Goal: Task Accomplishment & Management: Manage account settings

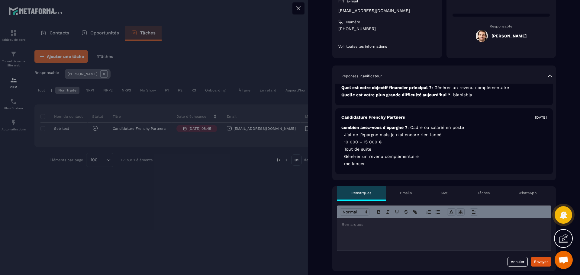
scroll to position [121, 0]
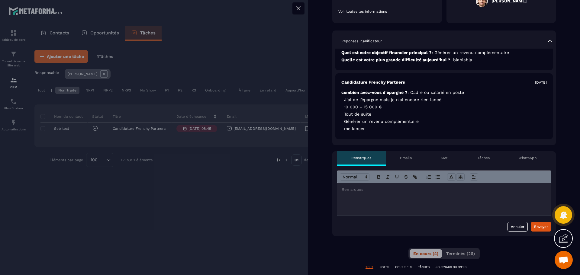
click at [385, 205] on div at bounding box center [444, 199] width 214 height 32
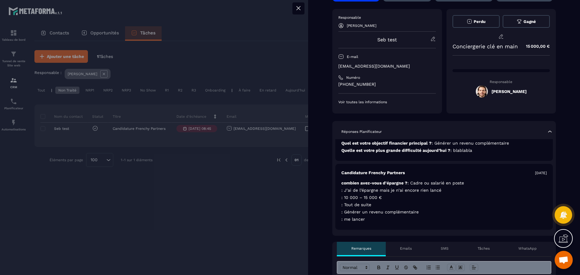
scroll to position [0, 0]
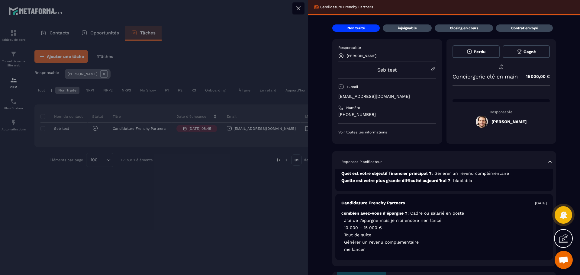
click at [523, 50] on span "Gagné" at bounding box center [529, 52] width 12 height 5
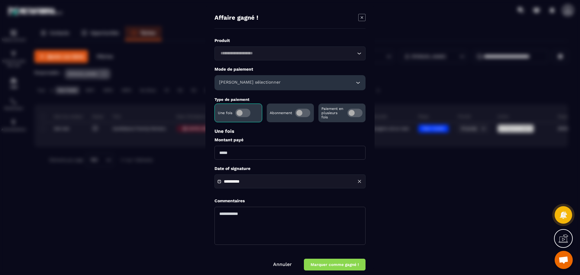
click at [361, 17] on icon "Modal window" at bounding box center [361, 17] width 7 height 7
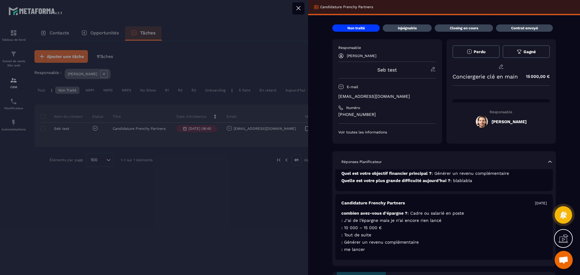
click at [474, 52] on span "Perdu" at bounding box center [480, 52] width 12 height 5
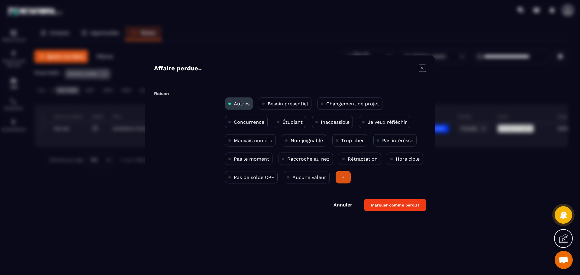
click at [343, 178] on div "+" at bounding box center [343, 177] width 15 height 12
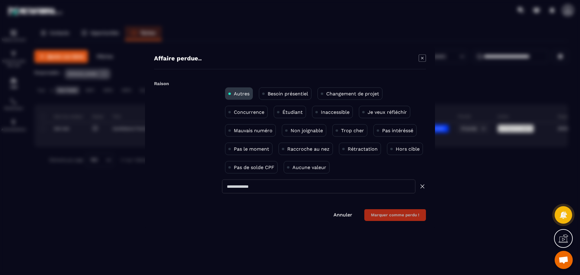
drag, startPoint x: 282, startPoint y: 186, endPoint x: 197, endPoint y: 188, distance: 85.8
click at [197, 188] on div "Raison Autres Besoin présentiel Changement de projet Concurrence Étudiant Inacc…" at bounding box center [290, 139] width 272 height 122
click at [421, 59] on icon "Modal window" at bounding box center [422, 57] width 7 height 7
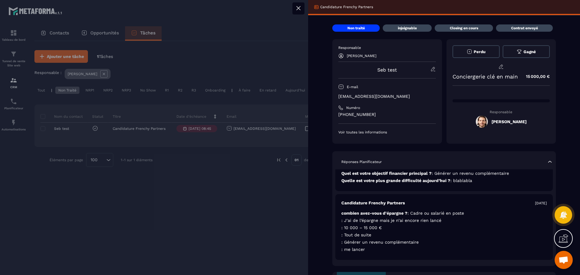
click at [516, 48] on button "Gagné" at bounding box center [526, 51] width 47 height 13
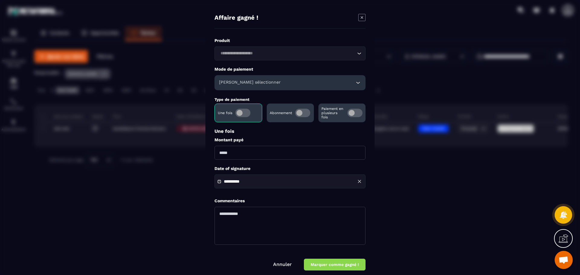
click at [278, 56] on input "Search for option" at bounding box center [286, 53] width 137 height 7
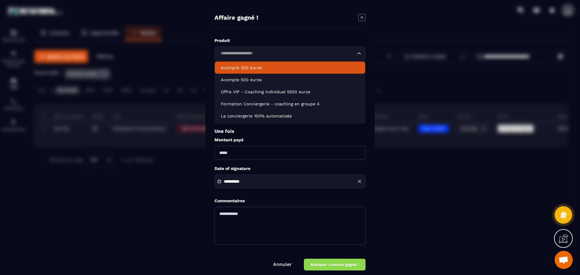
click at [261, 56] on input "Search for option" at bounding box center [286, 53] width 137 height 7
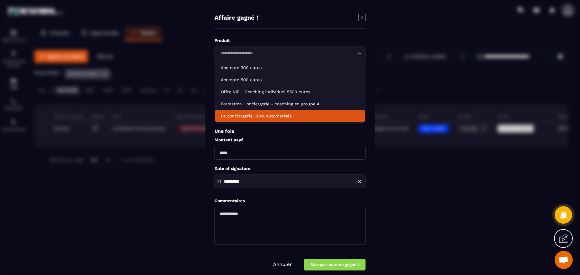
click at [259, 136] on div "Une fois Montant payé" at bounding box center [289, 143] width 151 height 31
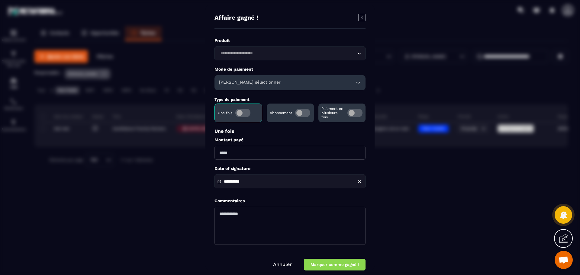
click at [257, 84] on h6 "[PERSON_NAME] sélectionner" at bounding box center [250, 83] width 62 height 6
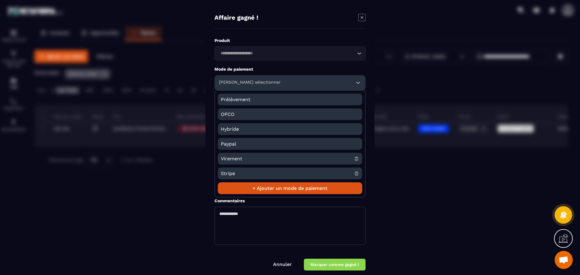
click at [258, 81] on h6 "[PERSON_NAME] sélectionner" at bounding box center [250, 83] width 62 height 6
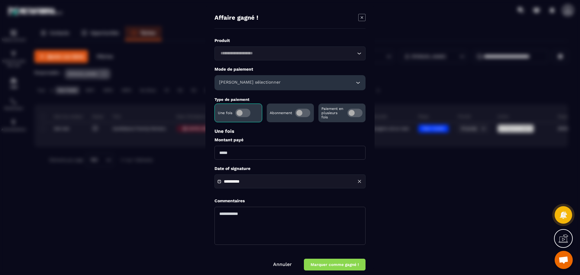
click at [242, 154] on input "Modal window" at bounding box center [289, 153] width 151 height 14
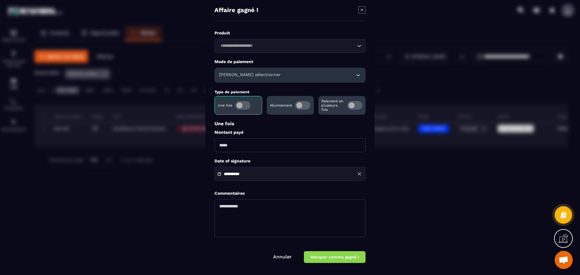
scroll to position [9, 0]
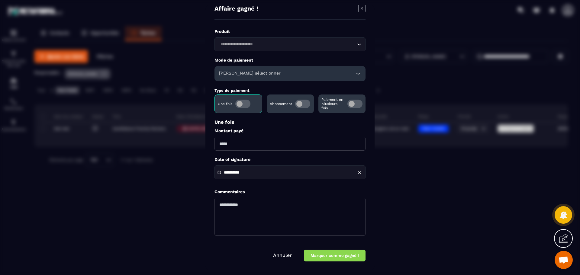
click at [340, 255] on form "**********" at bounding box center [289, 145] width 151 height 233
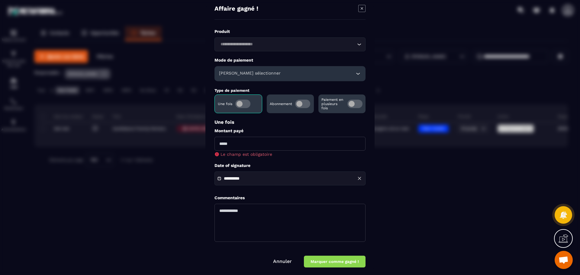
click at [244, 147] on input "Modal window" at bounding box center [289, 144] width 151 height 14
click at [287, 261] on link "Annuler" at bounding box center [282, 262] width 19 height 6
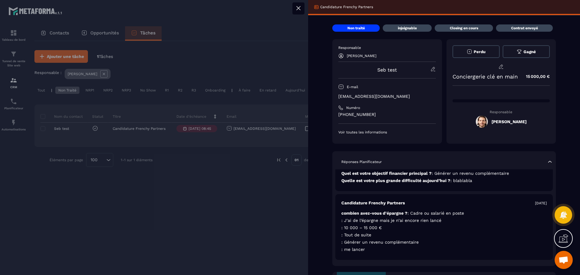
drag, startPoint x: 300, startPoint y: 8, endPoint x: 296, endPoint y: 8, distance: 3.3
click at [299, 8] on icon at bounding box center [298, 8] width 7 height 7
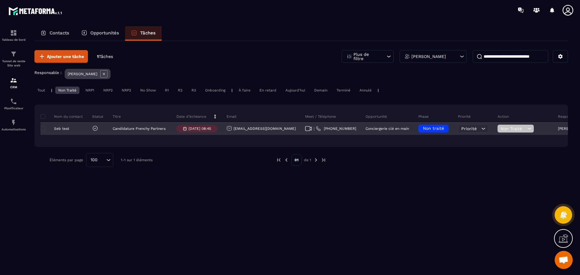
click at [501, 127] on span "Non Traité" at bounding box center [513, 128] width 25 height 5
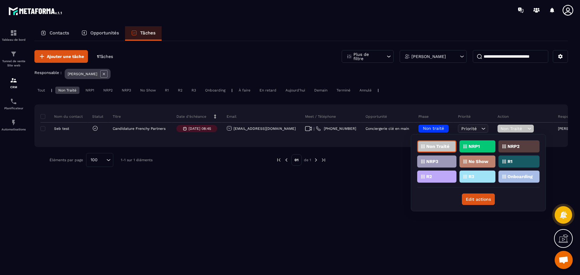
click at [374, 191] on div "Ajouter une tâche 1 Tâches Plus de filtre [PERSON_NAME] Responsable : [PERSON_N…" at bounding box center [300, 157] width 533 height 233
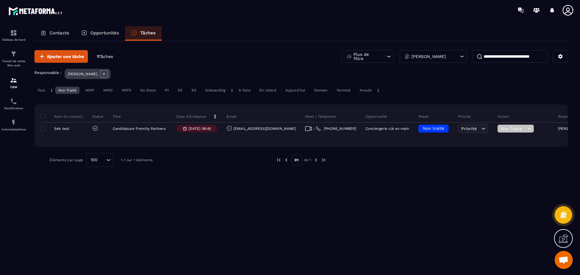
drag, startPoint x: 109, startPoint y: 73, endPoint x: 105, endPoint y: 77, distance: 6.6
click at [108, 73] on icon at bounding box center [103, 73] width 7 height 7
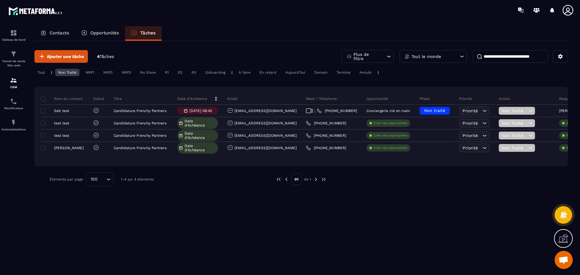
click at [67, 72] on div "Non Traité" at bounding box center [67, 72] width 24 height 7
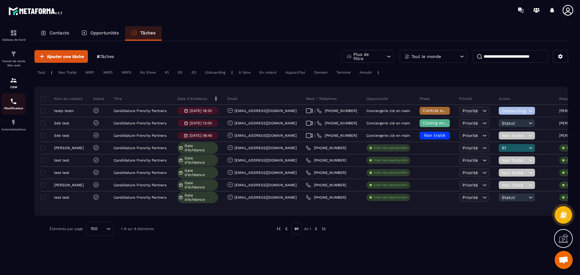
click at [11, 80] on img at bounding box center [13, 80] width 7 height 7
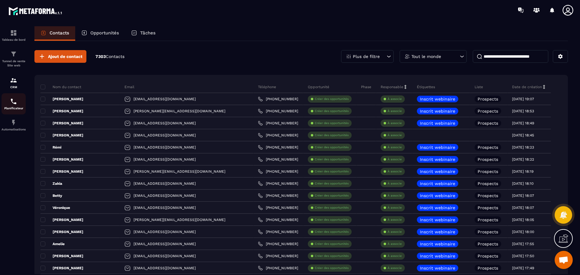
click at [9, 105] on div "Planificateur" at bounding box center [14, 104] width 24 height 12
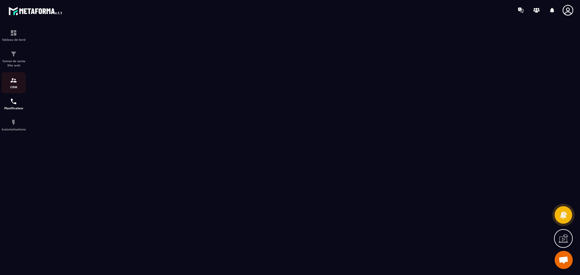
click at [15, 87] on p "CRM" at bounding box center [14, 86] width 24 height 3
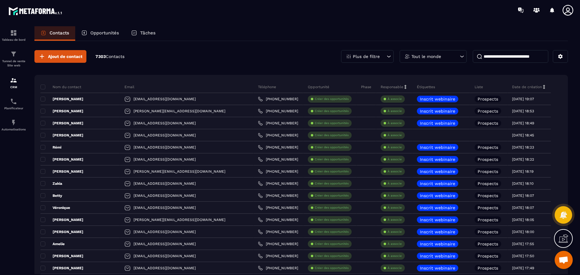
click at [152, 31] on p "Tâches" at bounding box center [147, 32] width 15 height 5
